Goal: Navigation & Orientation: Find specific page/section

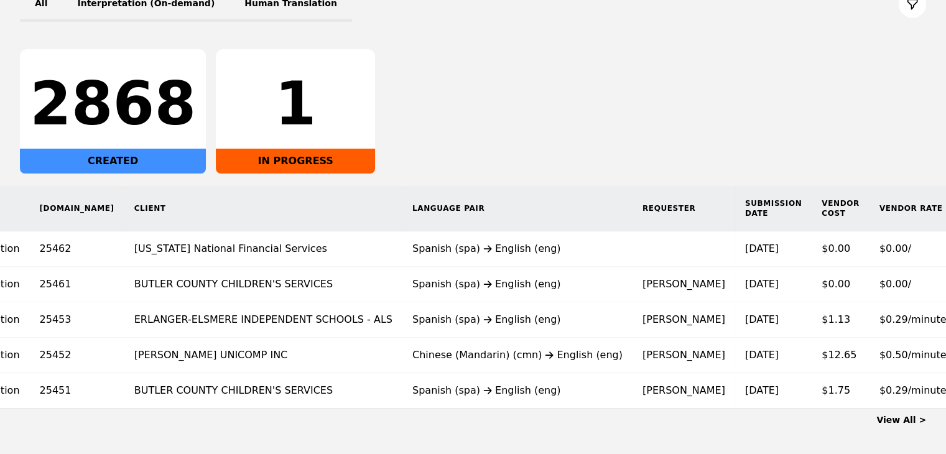
scroll to position [0, 180]
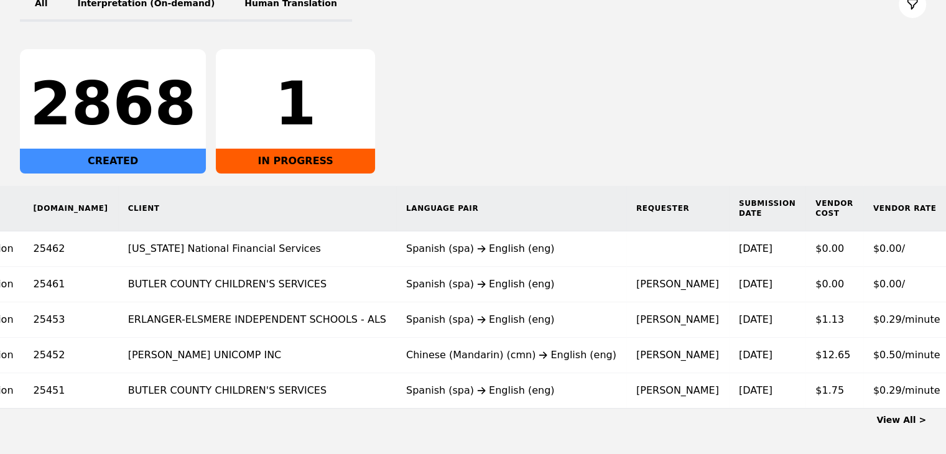
click at [905, 424] on link "View All >" at bounding box center [901, 420] width 50 height 10
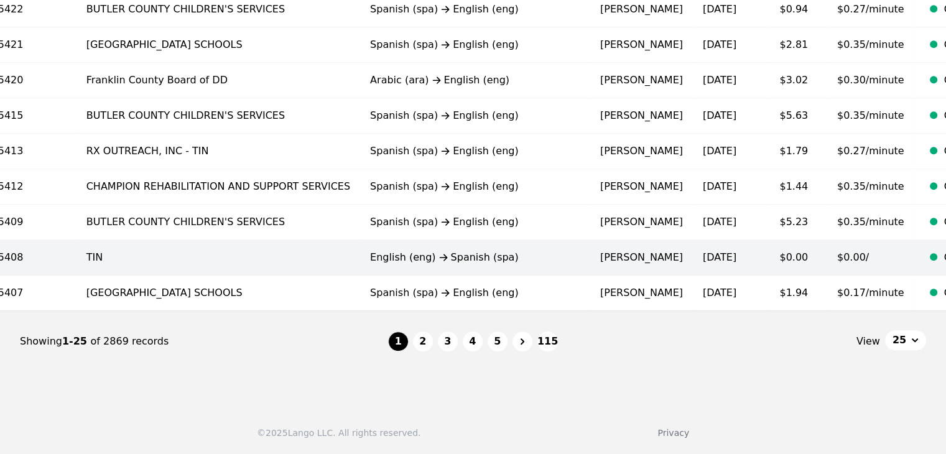
scroll to position [833, 0]
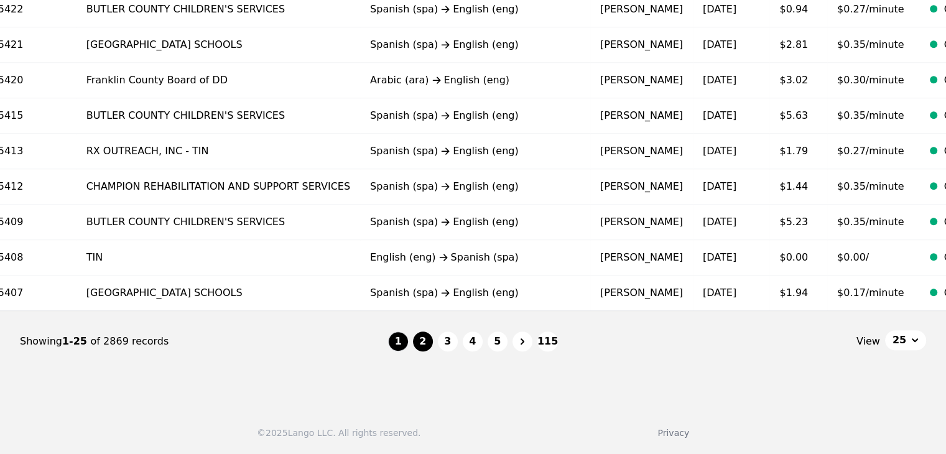
click at [425, 335] on button "2" at bounding box center [423, 341] width 20 height 20
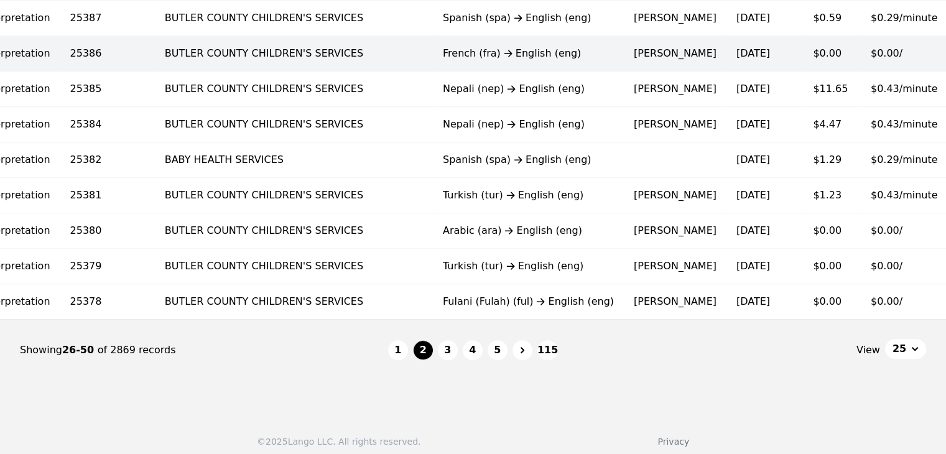
scroll to position [833, 0]
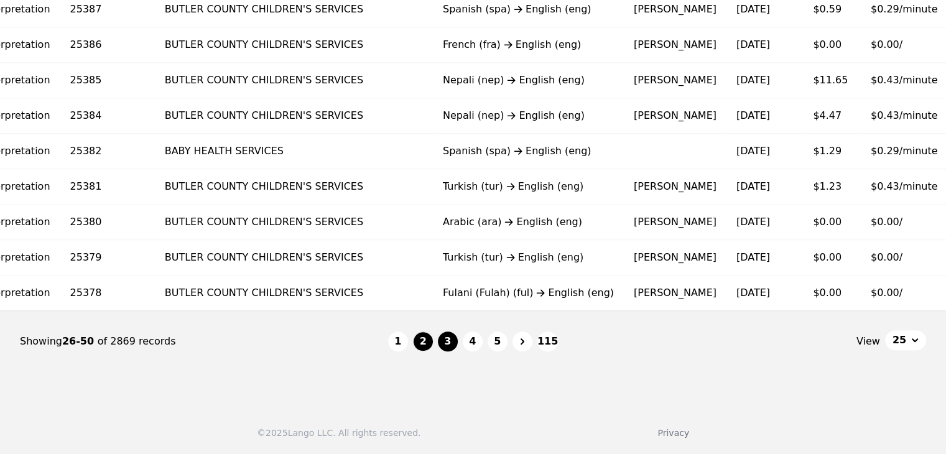
click at [452, 341] on button "3" at bounding box center [448, 341] width 20 height 20
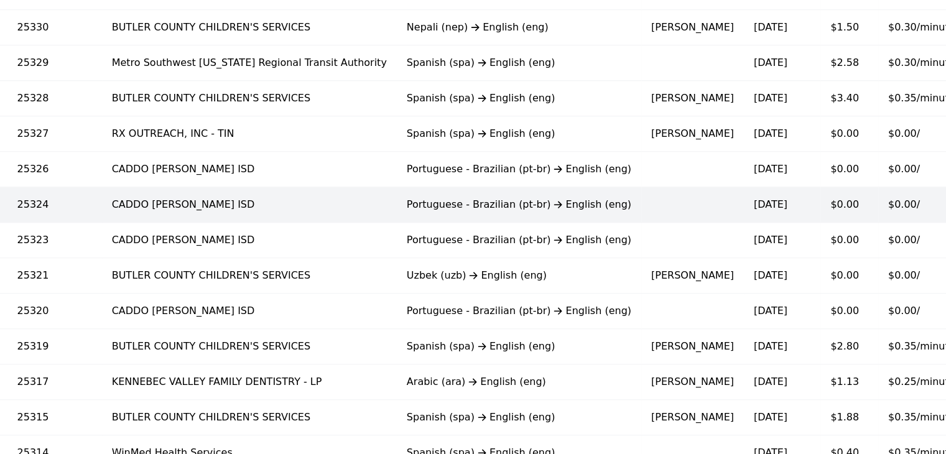
scroll to position [833, 0]
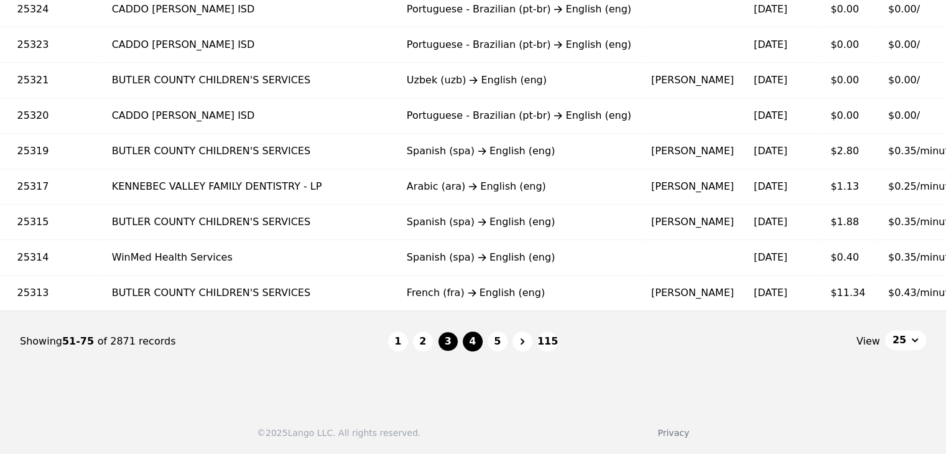
click at [474, 349] on button "4" at bounding box center [473, 341] width 20 height 20
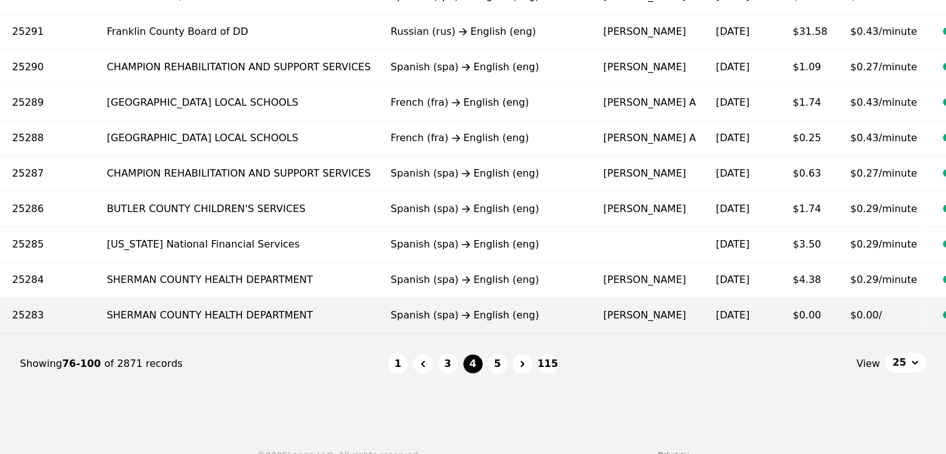
scroll to position [833, 0]
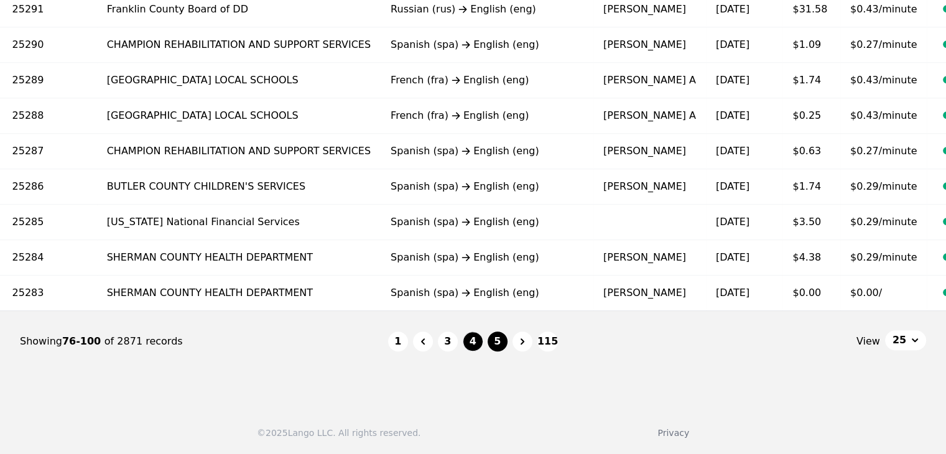
click at [500, 342] on button "5" at bounding box center [498, 341] width 20 height 20
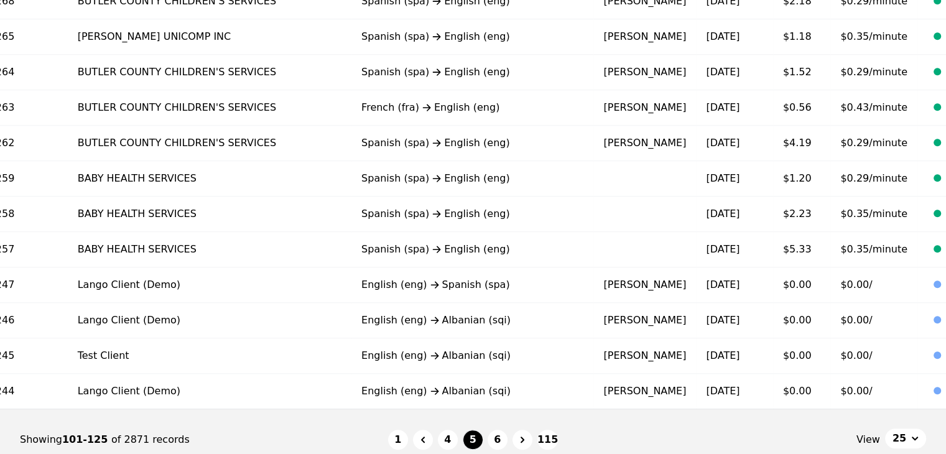
scroll to position [771, 0]
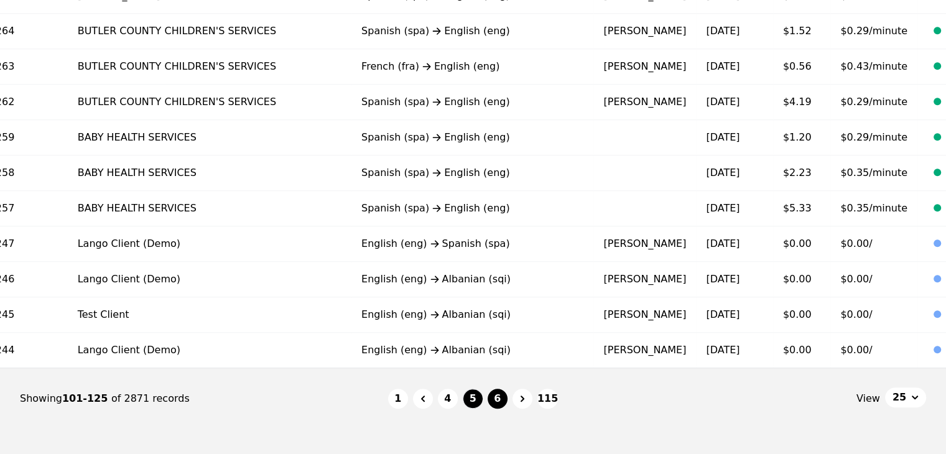
click at [496, 405] on button "6" at bounding box center [498, 399] width 20 height 20
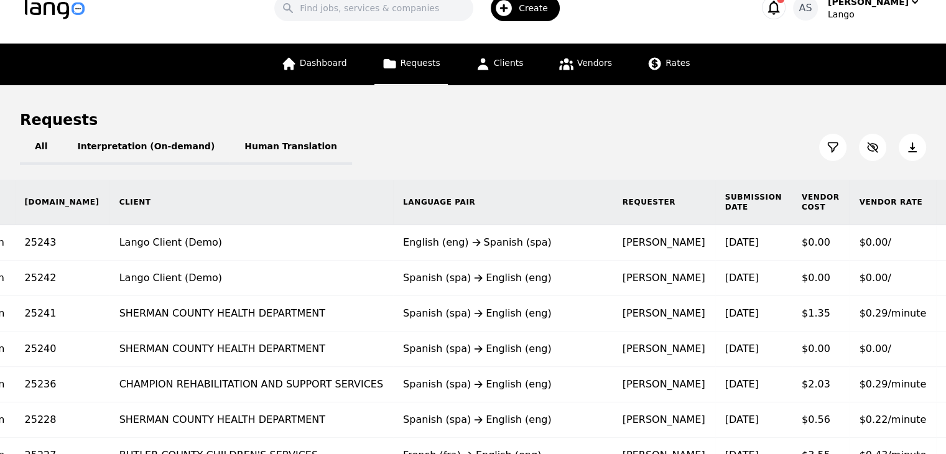
scroll to position [24, 0]
